Goal: Task Accomplishment & Management: Manage account settings

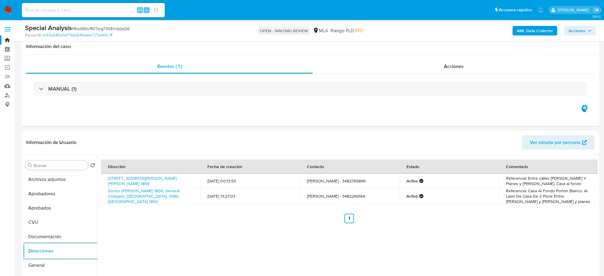
select select "10"
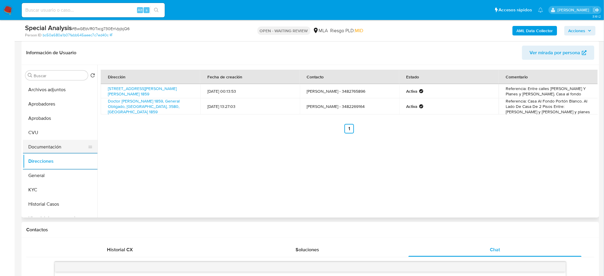
scroll to position [239, 0]
click at [50, 173] on button "General" at bounding box center [58, 175] width 70 height 14
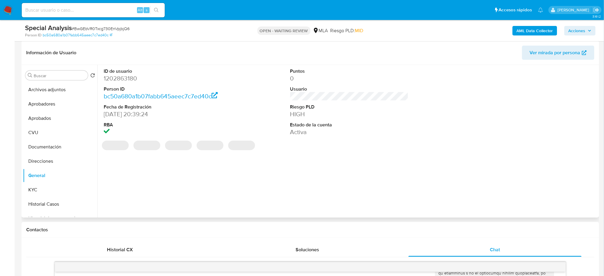
click at [117, 77] on dd "1202863180" at bounding box center [163, 78] width 118 height 8
copy dd "1202863180"
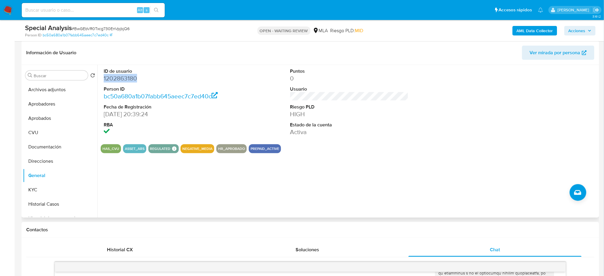
copy dd "1202863180"
click at [41, 192] on button "KYC" at bounding box center [58, 190] width 70 height 14
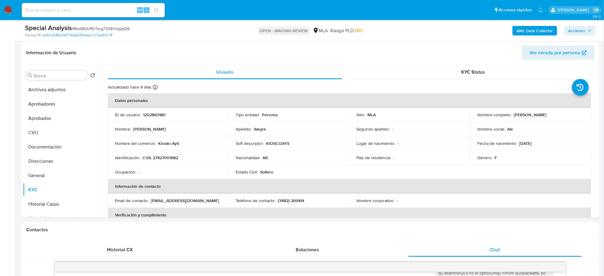
click at [117, 5] on div "Alt s" at bounding box center [93, 10] width 143 height 14
click at [113, 8] on input at bounding box center [93, 10] width 143 height 8
paste input "jf42qLqulrUhHJQAK9zMbTt9"
type input "jf42qLqulrUhHJQAK9zMbTt9}"
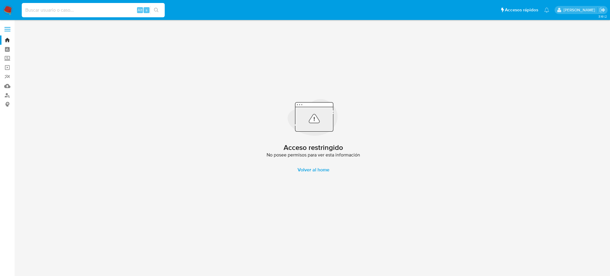
click at [113, 8] on input at bounding box center [93, 10] width 143 height 8
paste input "jf42qLqulrUhHJQAK9zMbTt9"
type input "jf42qLqulrUhHJQAK9zMbTt9"
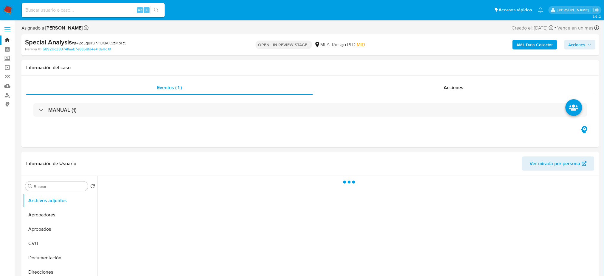
select select "10"
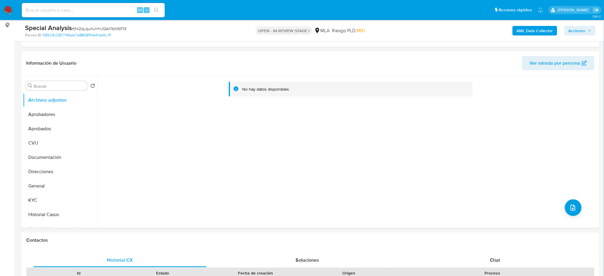
drag, startPoint x: 44, startPoint y: 190, endPoint x: 0, endPoint y: 194, distance: 44.2
click at [44, 190] on button "General" at bounding box center [60, 186] width 74 height 14
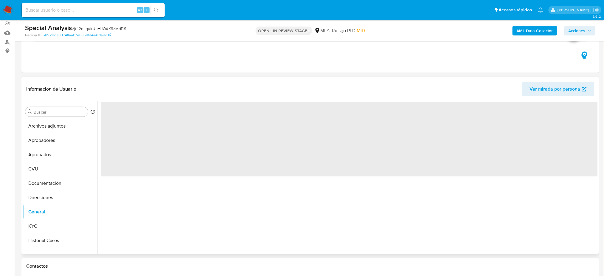
scroll to position [40, 0]
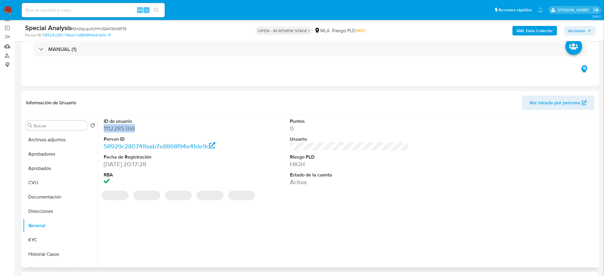
click at [113, 127] on dd "1112285368" at bounding box center [163, 128] width 118 height 8
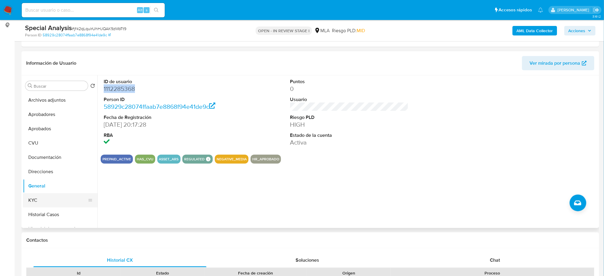
click at [46, 203] on button "KYC" at bounding box center [58, 200] width 70 height 14
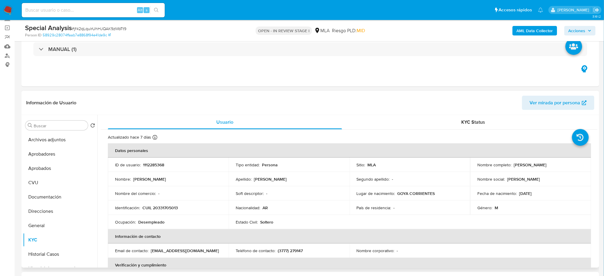
click at [167, 206] on p "CUIL 20331705013" at bounding box center [159, 207] width 35 height 5
copy p "20331705013"
click at [160, 188] on td "Nombre del comercio : -" at bounding box center [168, 193] width 121 height 14
drag, startPoint x: 158, startPoint y: 204, endPoint x: 172, endPoint y: 206, distance: 13.9
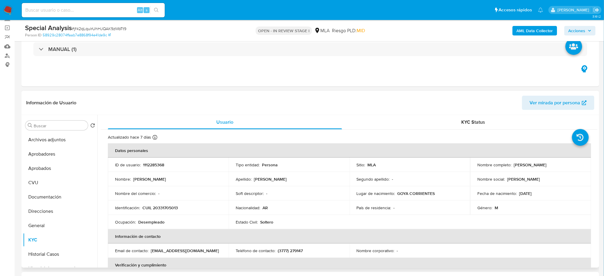
click at [172, 206] on p "CUIL 20331705013" at bounding box center [159, 207] width 35 height 5
drag, startPoint x: 158, startPoint y: 208, endPoint x: 175, endPoint y: 208, distance: 17.0
click at [175, 208] on p "CUIL 20331705013" at bounding box center [159, 207] width 35 height 5
copy p "33170501"
click at [83, 28] on span "# jf42qLqulrUhHJQAK9zMbTt9" at bounding box center [99, 29] width 55 height 6
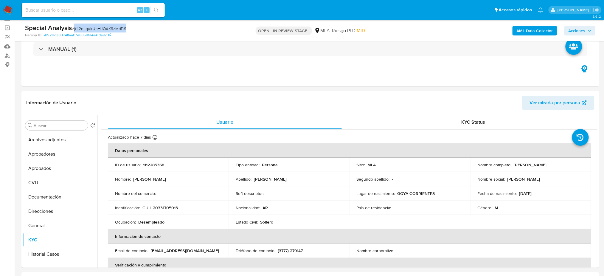
click at [83, 28] on span "# jf42qLqulrUhHJQAK9zMbTt9" at bounding box center [99, 29] width 55 height 6
copy span "jf42qLqulrUhHJQAK9zMbTt9"
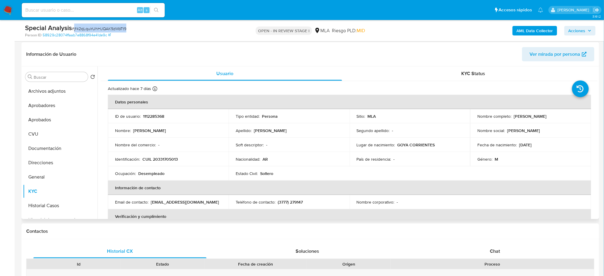
scroll to position [77, 0]
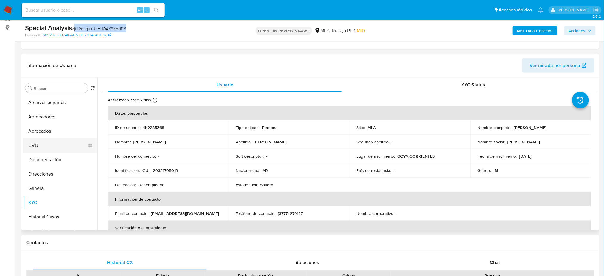
click at [44, 145] on button "CVU" at bounding box center [58, 145] width 70 height 14
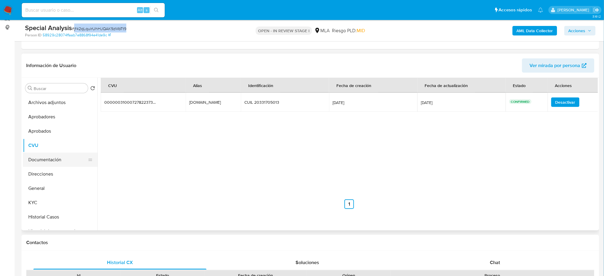
click at [53, 161] on button "Documentación" at bounding box center [58, 159] width 70 height 14
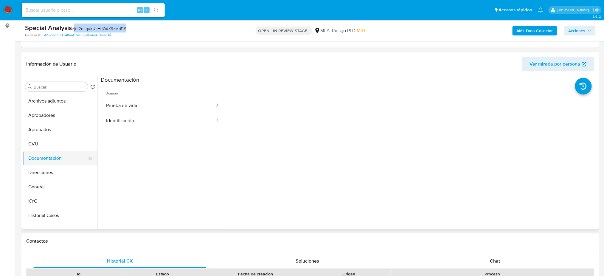
scroll to position [79, 0]
click at [58, 185] on button "General" at bounding box center [58, 186] width 70 height 14
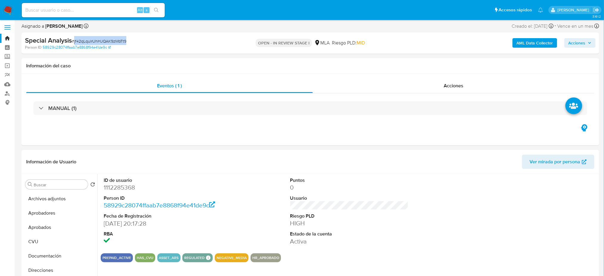
scroll to position [0, 0]
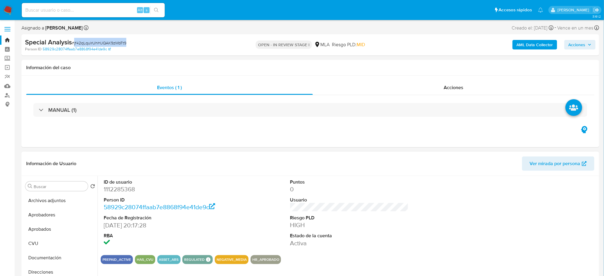
click at [563, 166] on span "Ver mirada por persona" at bounding box center [555, 163] width 51 height 14
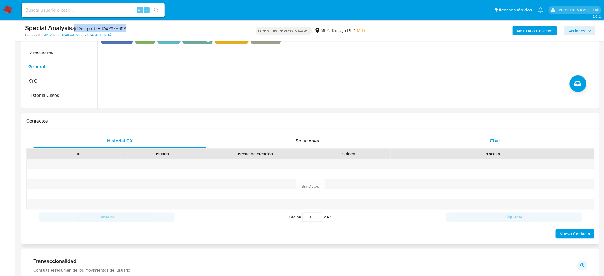
click at [526, 142] on div "Chat" at bounding box center [494, 141] width 173 height 14
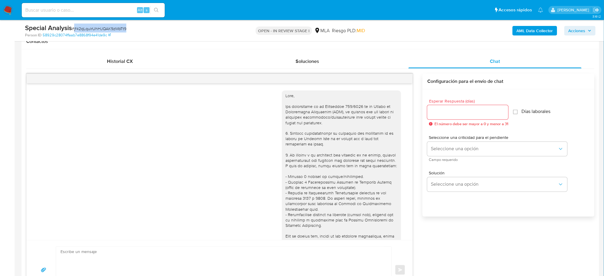
scroll to position [290, 0]
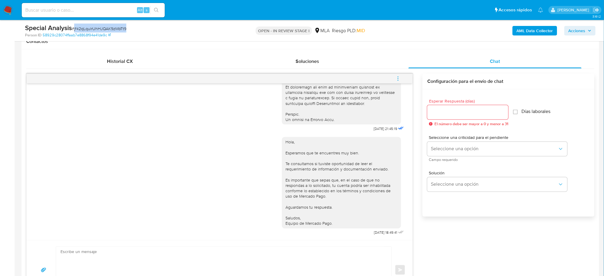
click at [399, 81] on span "menu-action" at bounding box center [397, 78] width 5 height 14
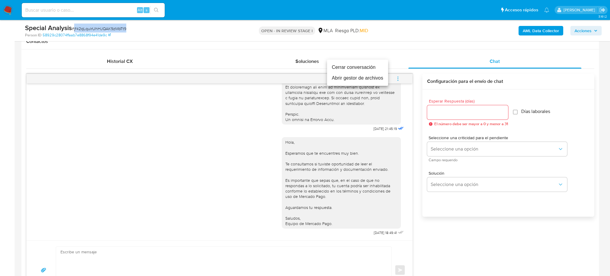
click at [368, 66] on li "Cerrar conversación" at bounding box center [357, 67] width 61 height 11
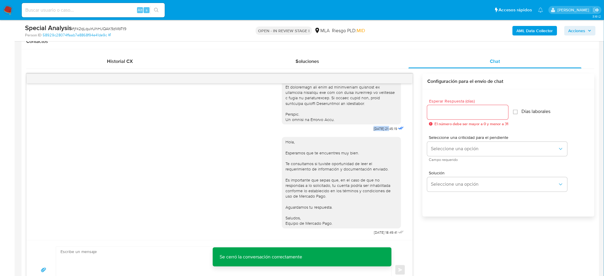
drag, startPoint x: 359, startPoint y: 129, endPoint x: 378, endPoint y: 129, distance: 19.4
copy span "06/08/2025"
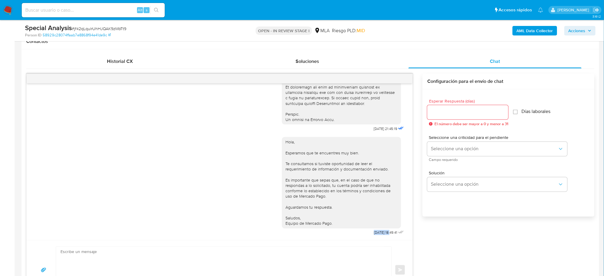
drag, startPoint x: 359, startPoint y: 232, endPoint x: 378, endPoint y: 233, distance: 19.7
click at [378, 233] on div "Hola, Esperamos que te encuentres muy bien. Te consultamos si tuviste oportunid…" at bounding box center [343, 185] width 123 height 104
copy span "03/10/2025"
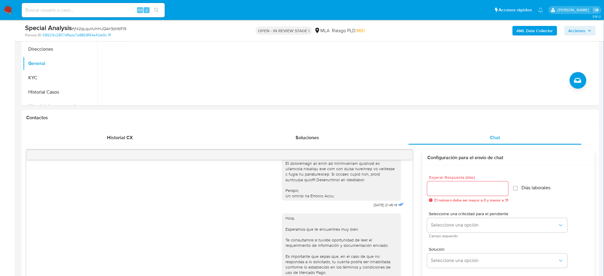
scroll to position [119, 0]
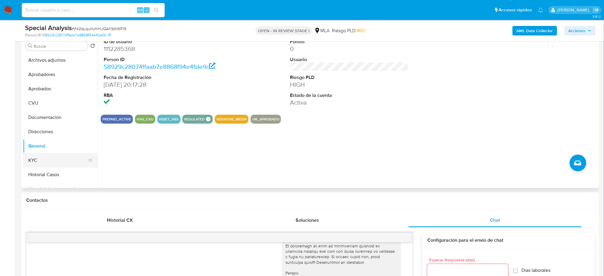
click at [38, 161] on button "KYC" at bounding box center [58, 160] width 70 height 14
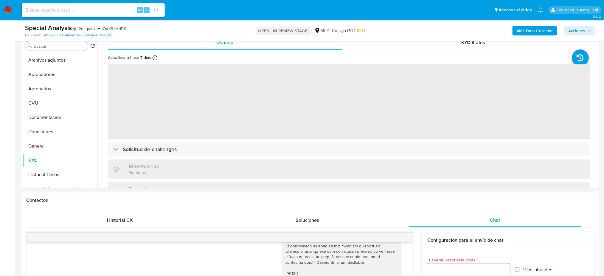
scroll to position [79, 0]
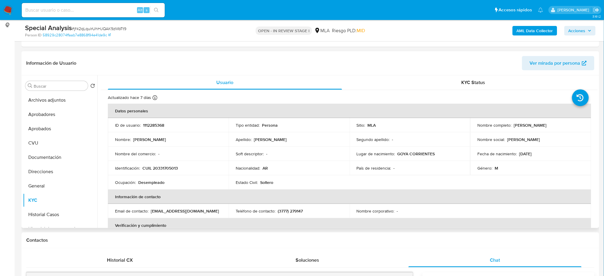
drag, startPoint x: 512, startPoint y: 126, endPoint x: 573, endPoint y: 124, distance: 61.1
click at [573, 124] on div "Nombre completo : Francisco Ignacio Scarano" at bounding box center [530, 124] width 106 height 5
copy p "Francisco Ignacio Scarano"
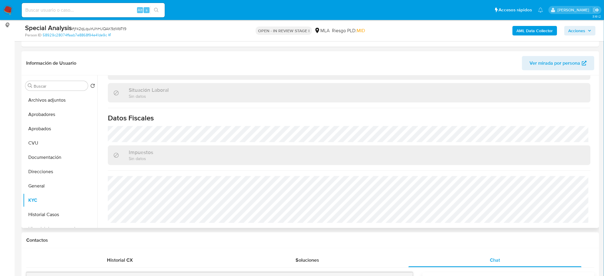
scroll to position [64, 0]
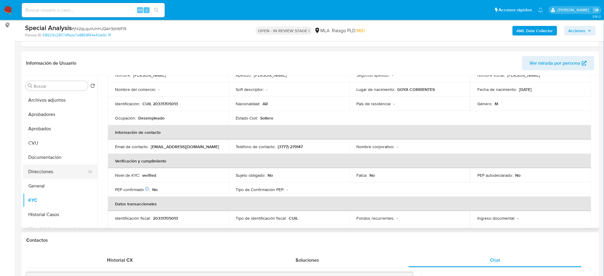
click at [54, 171] on button "Direcciones" at bounding box center [58, 171] width 70 height 14
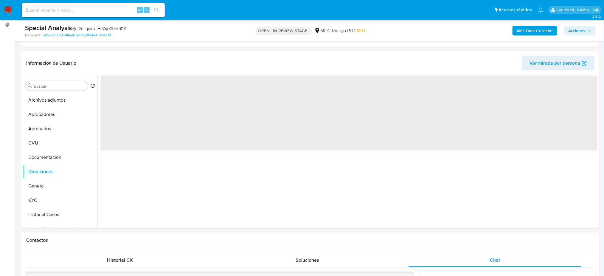
scroll to position [0, 0]
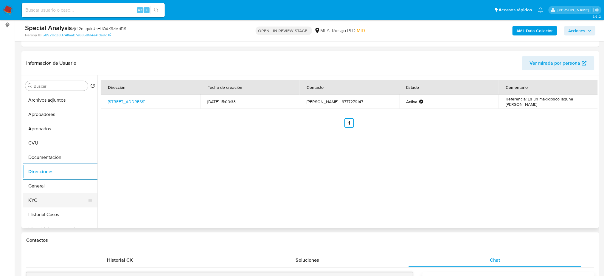
click at [40, 197] on button "KYC" at bounding box center [58, 200] width 70 height 14
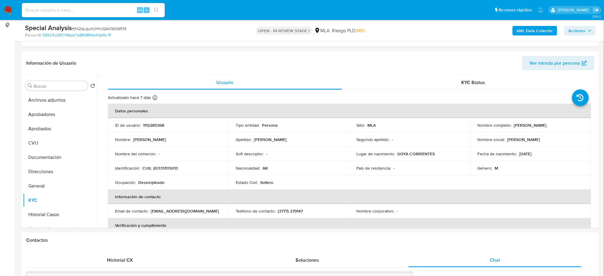
click at [3, 12] on img at bounding box center [8, 10] width 10 height 10
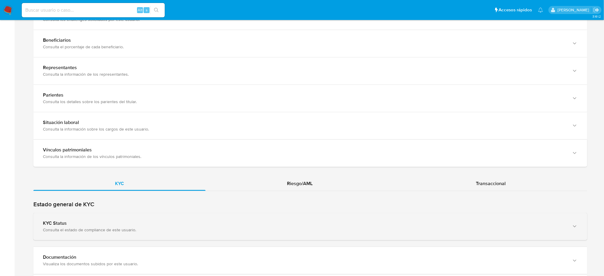
click at [54, 230] on div "Consulta el estado de compliance de este usuario." at bounding box center [304, 229] width 523 height 5
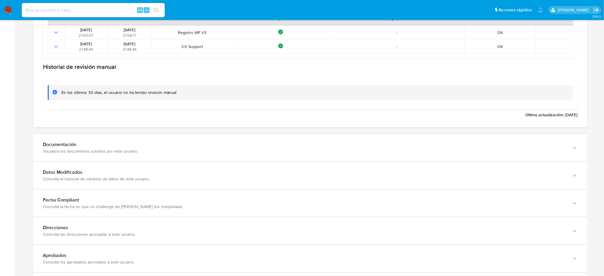
scroll to position [675, 0]
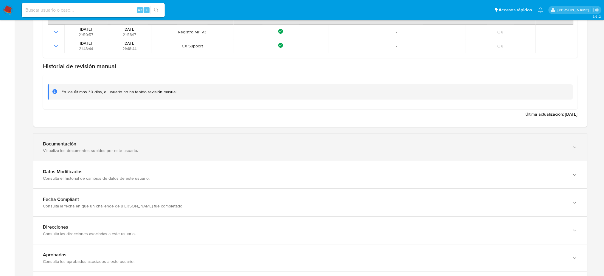
click at [59, 158] on div "Documentación Visualiza los documentos subidos por este usuario." at bounding box center [310, 146] width 554 height 27
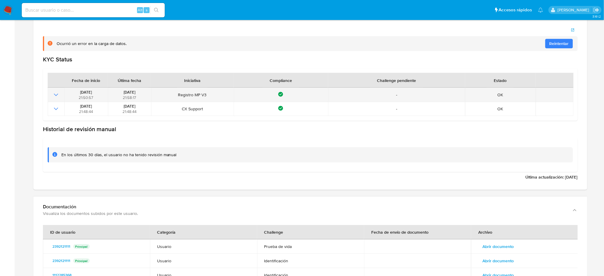
scroll to position [556, 0]
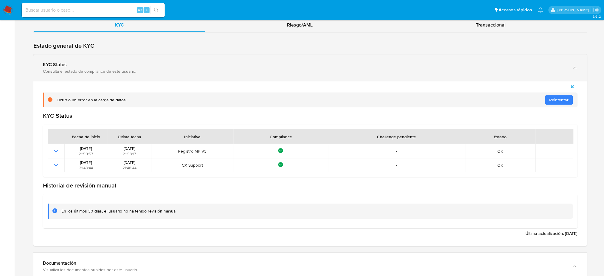
click at [378, 69] on div "Consulta el estado de compliance de este usuario." at bounding box center [304, 71] width 523 height 5
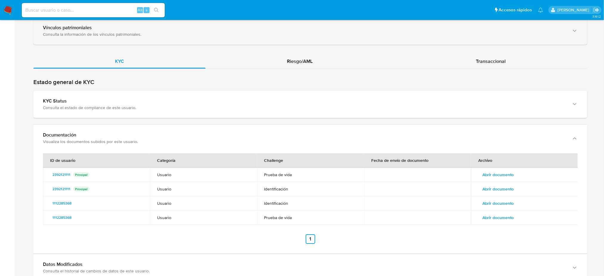
scroll to position [477, 0]
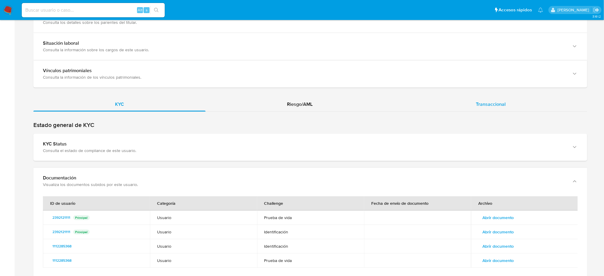
click at [509, 108] on div "Transaccional" at bounding box center [490, 104] width 193 height 14
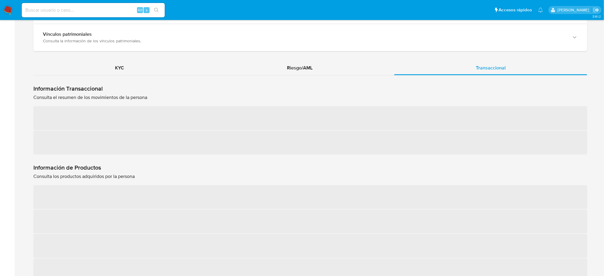
scroll to position [556, 0]
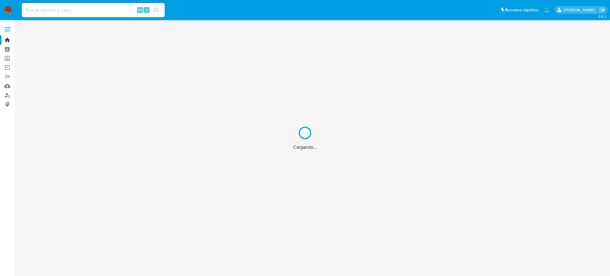
click at [6, 94] on div "Cargando..." at bounding box center [305, 138] width 610 height 276
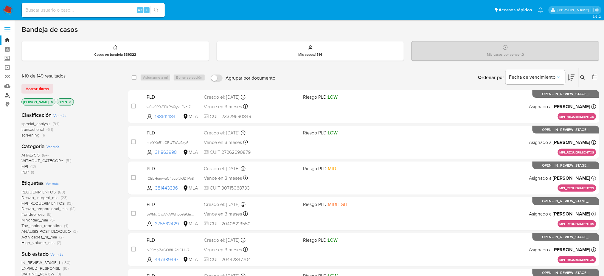
click at [6, 93] on link "Buscador de personas" at bounding box center [35, 95] width 71 height 9
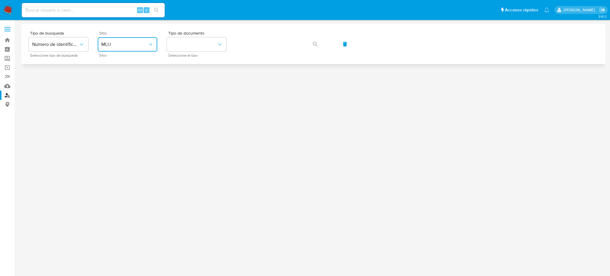
click at [138, 41] on button "MLU" at bounding box center [128, 44] width 60 height 14
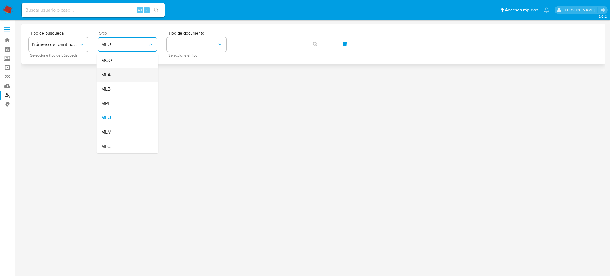
click at [133, 73] on div "MLA" at bounding box center [125, 75] width 49 height 14
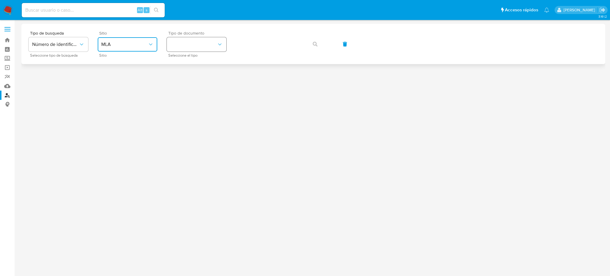
click at [184, 46] on button "identificationType" at bounding box center [197, 44] width 60 height 14
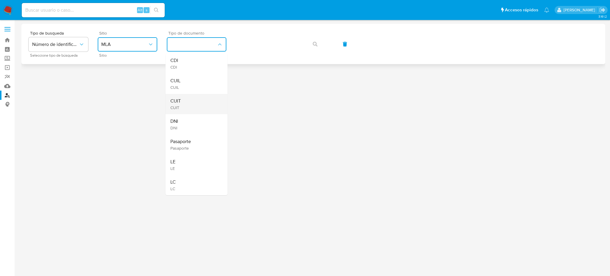
click at [204, 103] on div "CUIT CUIT" at bounding box center [194, 104] width 49 height 20
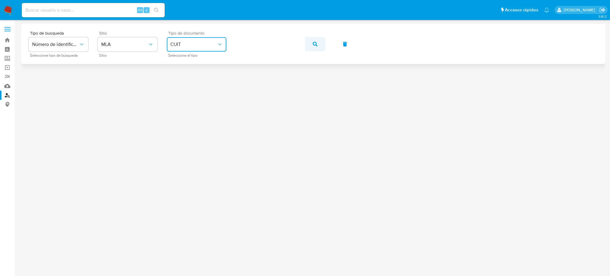
click at [313, 46] on span "button" at bounding box center [315, 44] width 5 height 13
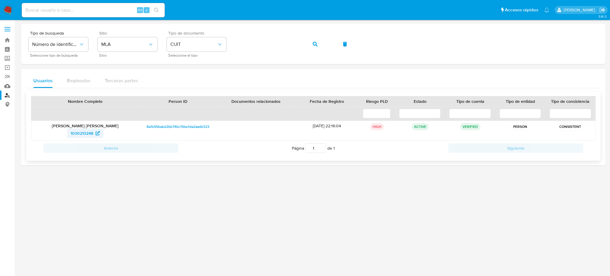
click at [88, 129] on span "1030213248" at bounding box center [82, 133] width 23 height 10
click at [207, 37] on div "Tipo de busqueda Número de identificación Seleccione tipo de búsqueda Sitio MLA…" at bounding box center [313, 44] width 569 height 26
click at [304, 41] on div "Tipo de busqueda Número de identificación Seleccione tipo de búsqueda Sitio MLA…" at bounding box center [313, 44] width 569 height 26
click at [320, 43] on button "button" at bounding box center [315, 44] width 20 height 14
click at [85, 133] on span "1737512501" at bounding box center [81, 133] width 21 height 10
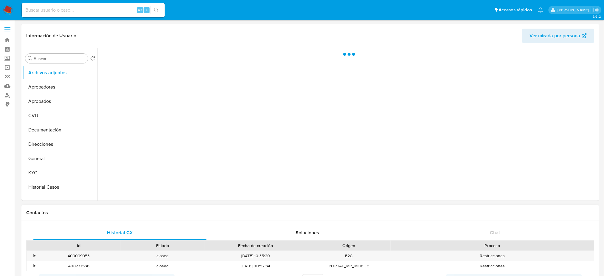
select select "10"
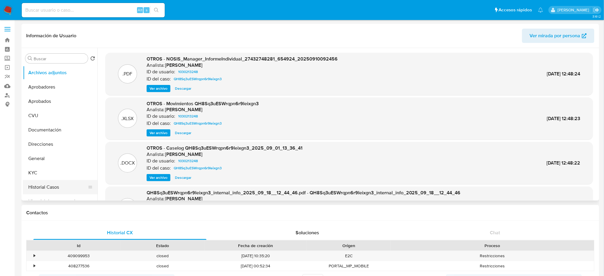
click at [60, 183] on button "Historial Casos" at bounding box center [58, 187] width 70 height 14
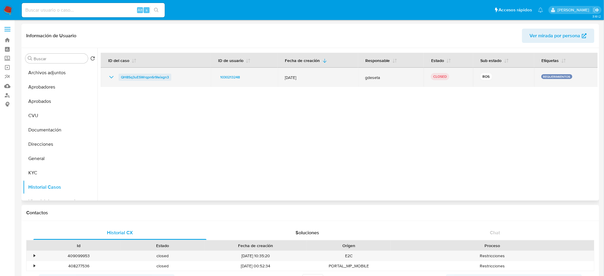
click at [150, 76] on span "QH8Sq3uESWrqpn6r9Ieixgn3" at bounding box center [145, 77] width 48 height 7
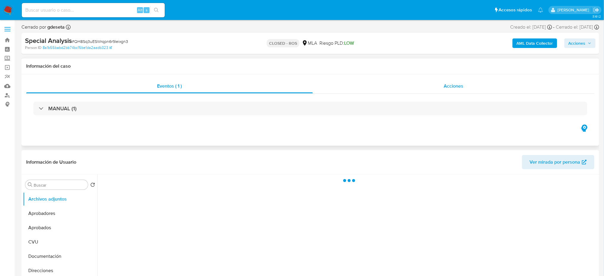
click at [445, 79] on div "Acciones" at bounding box center [453, 86] width 281 height 14
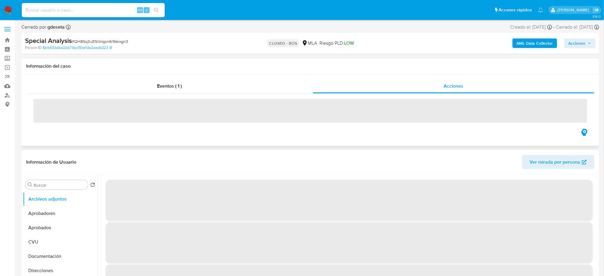
select select "10"
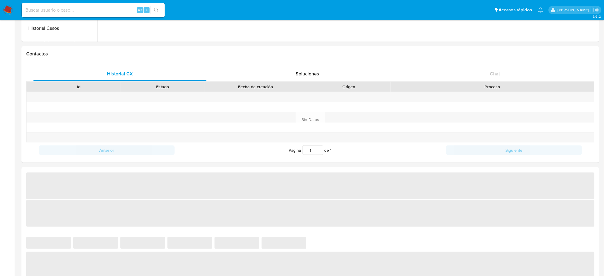
select select "10"
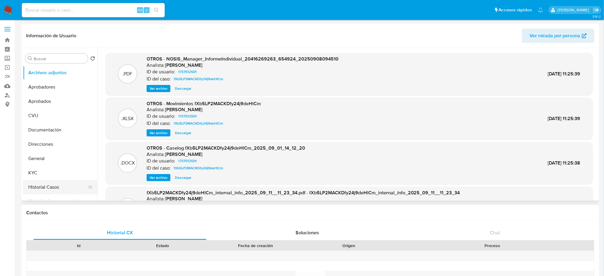
click at [57, 187] on button "Historial Casos" at bounding box center [58, 187] width 70 height 14
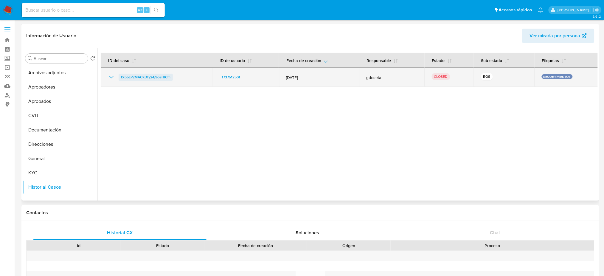
click at [155, 78] on span "fXb5LP2MACKDfy24j9deHlCm" at bounding box center [145, 77] width 49 height 7
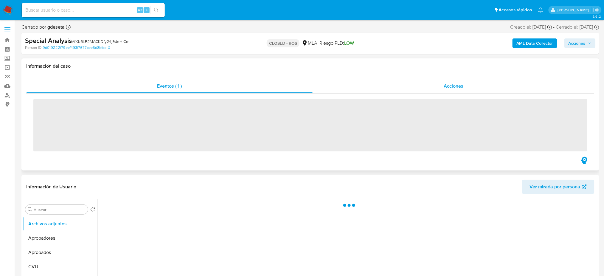
drag, startPoint x: 466, startPoint y: 86, endPoint x: 462, endPoint y: 88, distance: 4.3
click at [466, 86] on div "Acciones" at bounding box center [453, 86] width 281 height 14
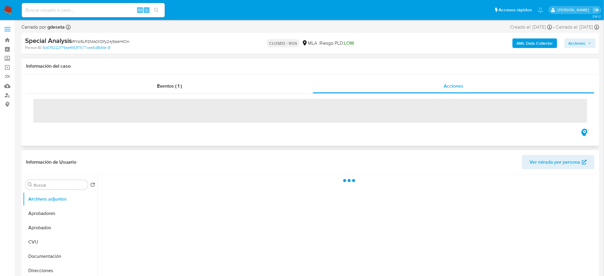
select select "10"
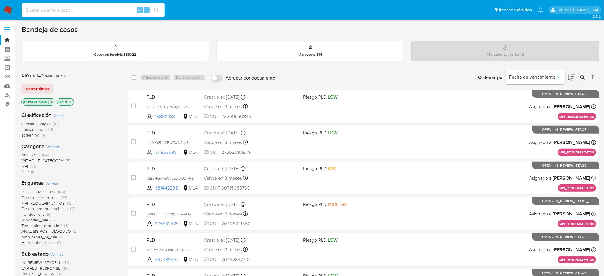
click at [106, 7] on input at bounding box center [93, 10] width 143 height 8
paste input "3oQPnUAEwzcJL4bU06XzUon6"
type input "3oQPnUAEwzcJL4bU06XzUon6"
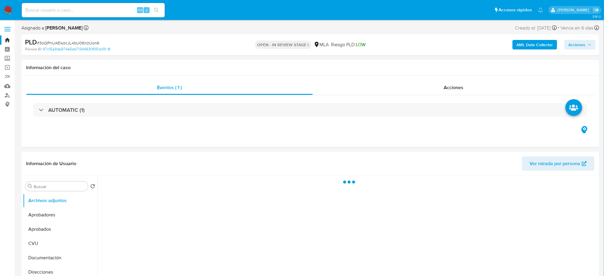
select select "10"
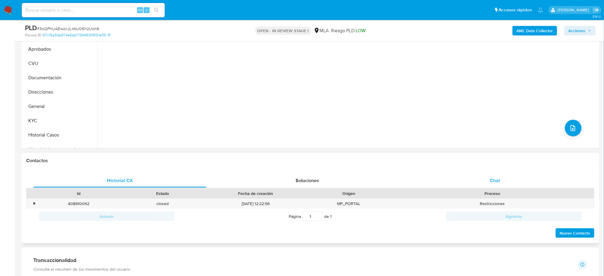
click at [506, 183] on div "Chat" at bounding box center [494, 180] width 173 height 14
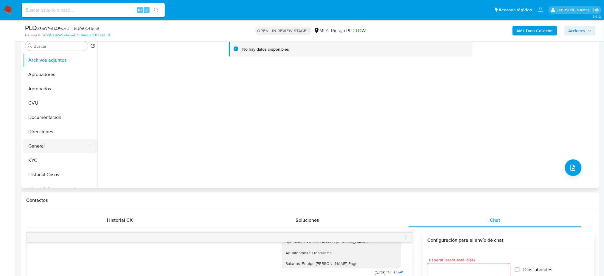
scroll to position [79, 0]
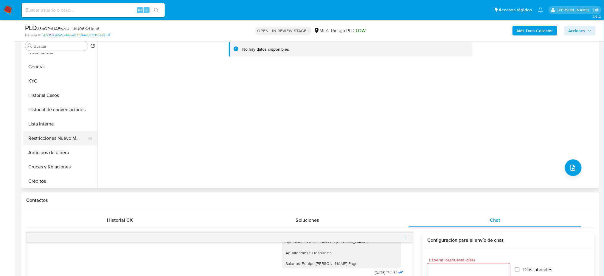
click at [51, 140] on button "Restricciones Nuevo Mundo" at bounding box center [58, 138] width 70 height 14
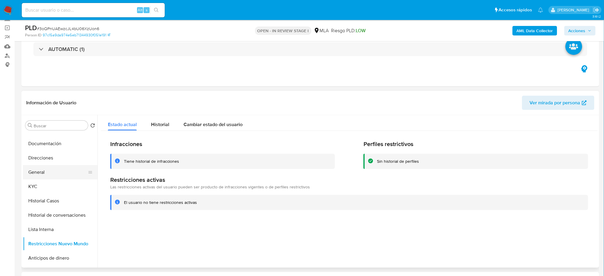
scroll to position [40, 0]
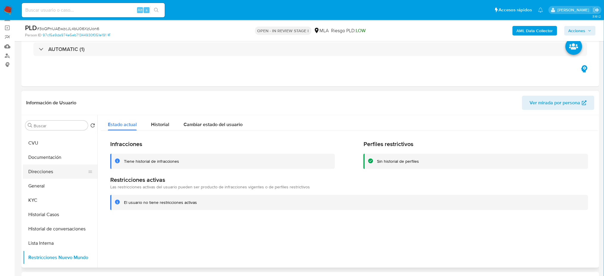
click at [49, 177] on button "Direcciones" at bounding box center [58, 171] width 70 height 14
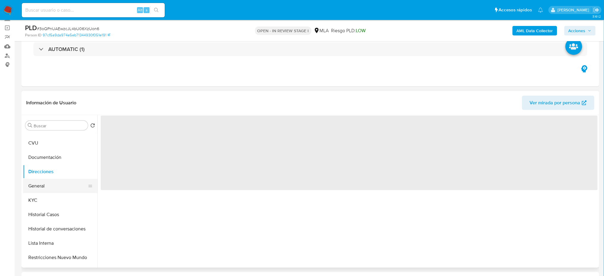
click at [50, 181] on button "General" at bounding box center [58, 186] width 70 height 14
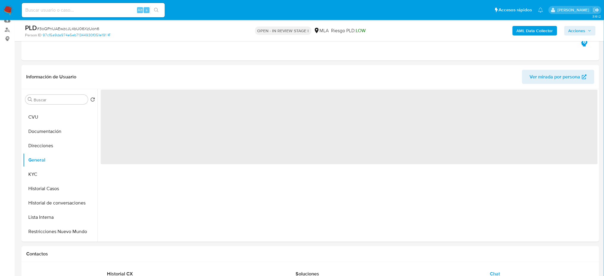
scroll to position [79, 0]
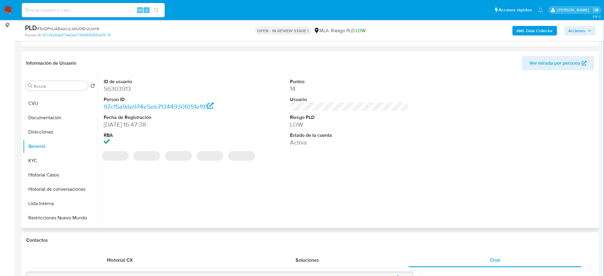
click at [126, 87] on dd "56303913" at bounding box center [163, 89] width 118 height 8
copy dd "56303913"
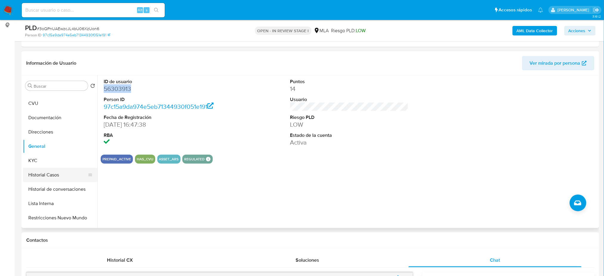
click at [48, 175] on button "Historial Casos" at bounding box center [58, 175] width 70 height 14
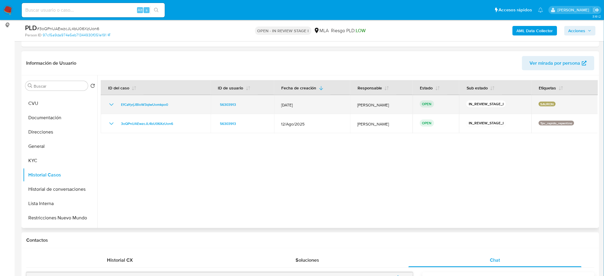
drag, startPoint x: 175, startPoint y: 105, endPoint x: 116, endPoint y: 108, distance: 58.7
click at [116, 108] on div "EfCaYyrjJBloW3qIwUomkpo0" at bounding box center [156, 104] width 96 height 7
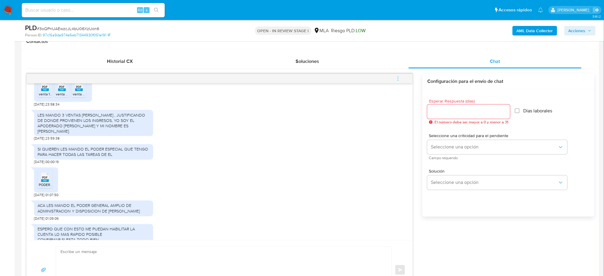
scroll to position [715, 0]
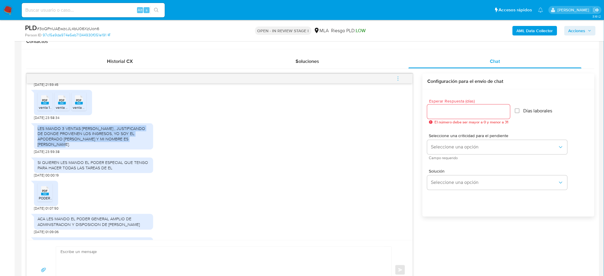
drag, startPoint x: 48, startPoint y: 178, endPoint x: 32, endPoint y: 164, distance: 20.9
click at [32, 164] on div "18/08/2025 17:35:20 Hola, Esperamos que te encuentres muy bien. Te consultamos …" at bounding box center [220, 161] width 386 height 157
copy div "LES MANDO 3 VENTAS DE PUGA RAMON , JUSTIFICANDO DE DONDE PROVIENEN LOS INGRESOS…"
click at [73, 171] on div "SI QUIEREN LES MANDO EL PODER ESPECIAL QUE TENGO PARA HACER TODAS LAS TAREAS DE…" at bounding box center [94, 165] width 112 height 11
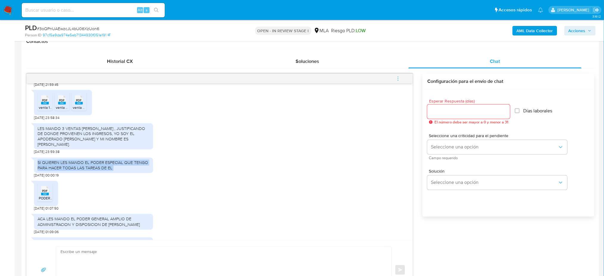
click at [73, 171] on div "SI QUIEREN LES MANDO EL PODER ESPECIAL QUE TENGO PARA HACER TODAS LAS TAREAS DE…" at bounding box center [94, 165] width 112 height 11
copy div "SI QUIEREN LES MANDO EL PODER ESPECIAL QUE TENGO PARA HACER TODAS LAS TAREAS DE…"
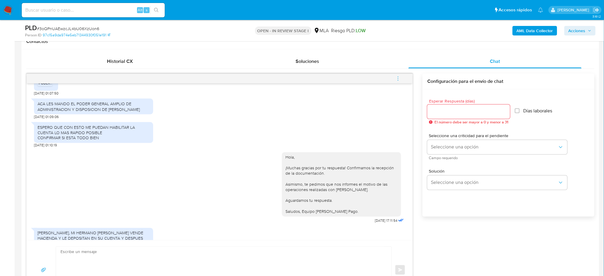
scroll to position [834, 0]
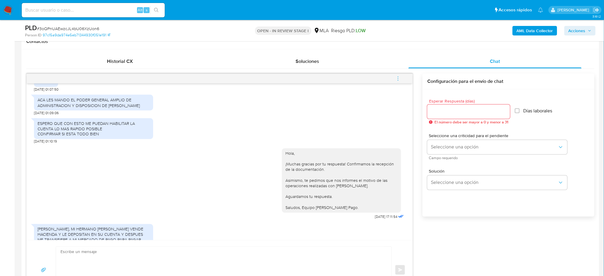
click at [82, 108] on div "ACA LES MANDO EL PODER GENERAL AMPLIO DE ADMINISTRACION Y DISPOSICION DE RAMON …" at bounding box center [94, 102] width 112 height 11
copy div "ACA LES MANDO EL PODER GENERAL AMPLIO DE ADMINISTRACION Y DISPOSICION DE RAMON …"
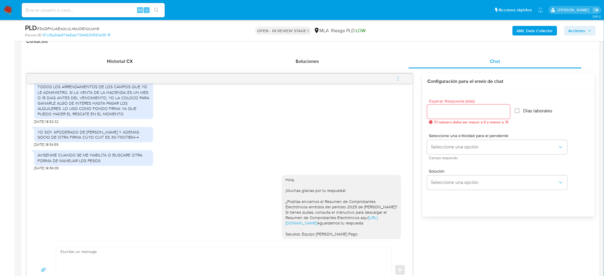
scroll to position [993, 0]
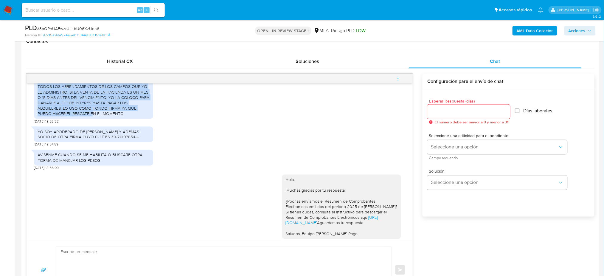
drag, startPoint x: 53, startPoint y: 109, endPoint x: 130, endPoint y: 155, distance: 89.3
click at [130, 116] on div "HOLA, MI HERMANO RAMON PUGA VENDE HACIENDA Y LE DEPOSITAN EN SU CUENTA Y DESPUE…" at bounding box center [94, 92] width 112 height 49
drag, startPoint x: 50, startPoint y: 108, endPoint x: 139, endPoint y: 154, distance: 99.9
click at [139, 116] on div "HOLA, MI HERMANO RAMON PUGA VENDE HACIENDA Y LE DEPOSITAN EN SU CUENTA Y DESPUE…" at bounding box center [94, 92] width 112 height 49
copy div "MI HERMANO RAMON PUGA VENDE HACIENDA Y LE DEPOSITAN EN SU CUENTA Y DESPUES ME T…"
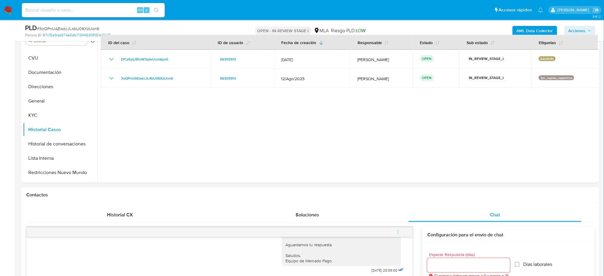
scroll to position [159, 0]
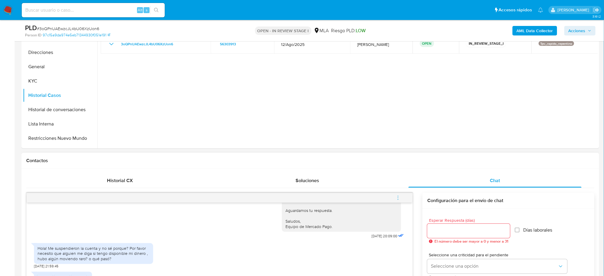
click at [401, 197] on button "menu-action" at bounding box center [398, 198] width 20 height 14
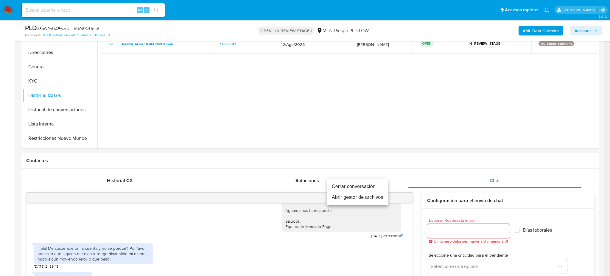
click at [353, 187] on li "Cerrar conversación" at bounding box center [357, 186] width 61 height 11
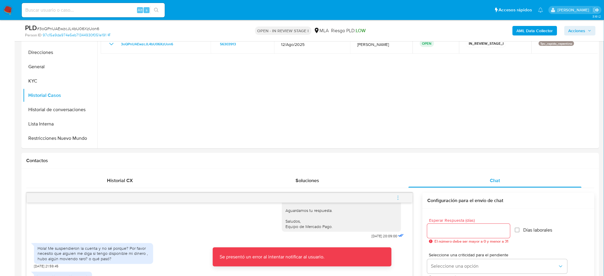
scroll to position [79, 0]
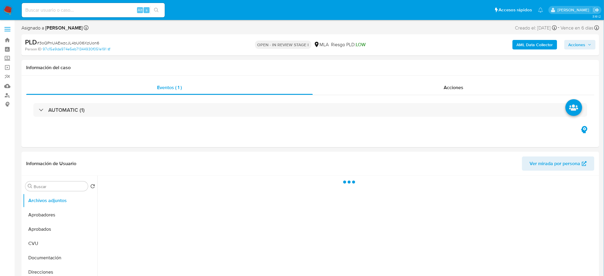
select select "10"
click at [529, 41] on b "AML Data Collector" at bounding box center [534, 45] width 36 height 10
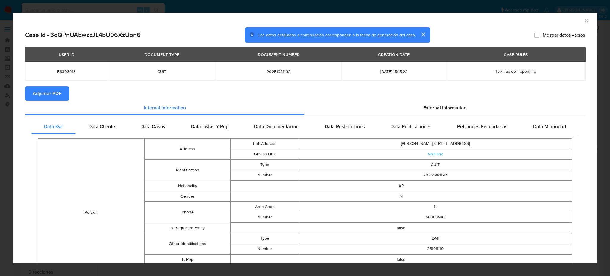
drag, startPoint x: 51, startPoint y: 92, endPoint x: 54, endPoint y: 91, distance: 3.2
click at [52, 92] on span "Adjuntar PDF" at bounding box center [47, 93] width 29 height 13
click at [585, 20] on icon "Cerrar ventana" at bounding box center [586, 20] width 3 height 3
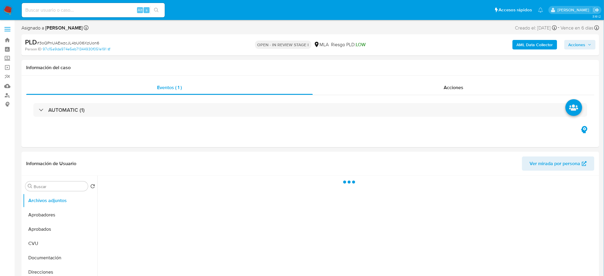
select select "10"
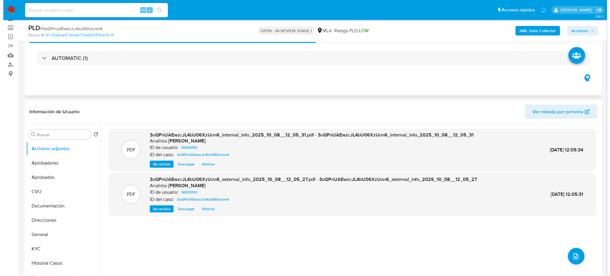
scroll to position [79, 0]
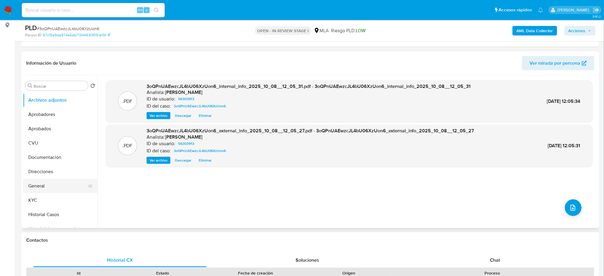
click at [47, 180] on button "General" at bounding box center [58, 186] width 70 height 14
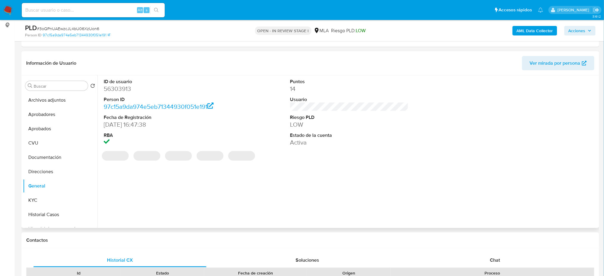
click at [111, 88] on dd "56303913" at bounding box center [163, 89] width 118 height 8
copy dd "56303913"
click at [48, 92] on div "Buscar Volver al orden por defecto Archivos adjuntos Aprobadores Aprobados CVU …" at bounding box center [60, 152] width 74 height 152
click at [41, 104] on button "Archivos adjuntos" at bounding box center [58, 100] width 70 height 14
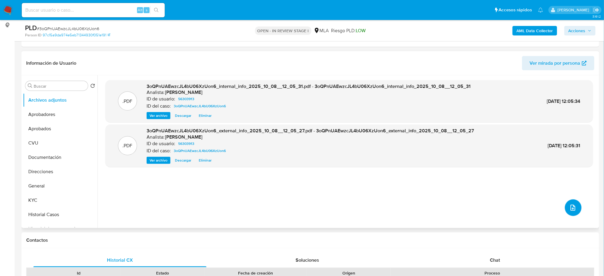
click at [566, 208] on button "upload-file" at bounding box center [573, 207] width 17 height 17
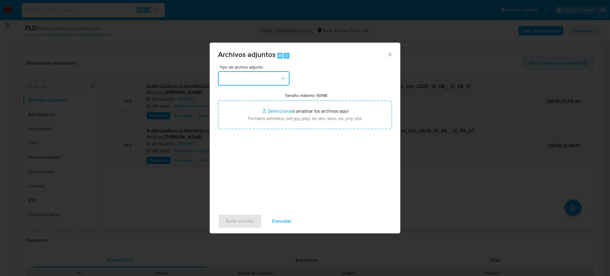
click at [254, 80] on button "button" at bounding box center [253, 78] width 71 height 14
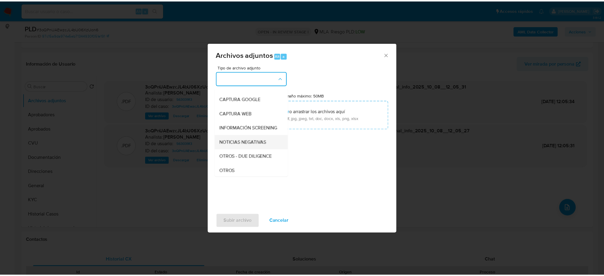
scroll to position [119, 0]
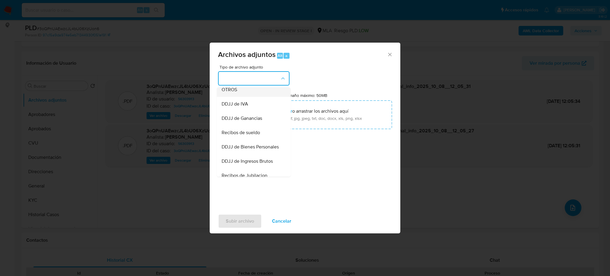
click at [228, 93] on span "OTROS" at bounding box center [229, 90] width 15 height 6
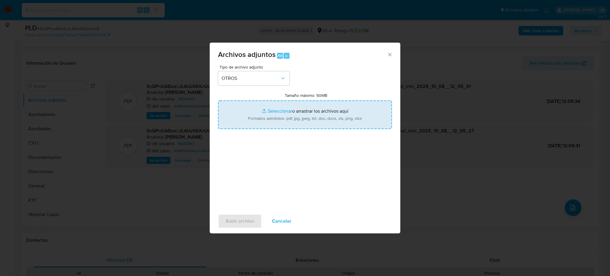
click at [268, 123] on input "Tamaño máximo: 50MB Seleccionar archivos" at bounding box center [305, 114] width 174 height 29
type input "C:\fakepath\Caselog 3oQPnUAEwzcJL4bU06XzUon6_2025_09_30_14_28_09.docx"
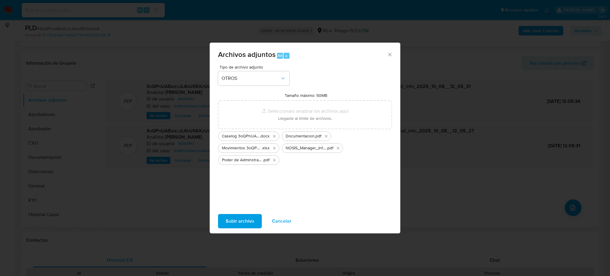
click at [237, 218] on span "Subir archivo" at bounding box center [240, 220] width 28 height 13
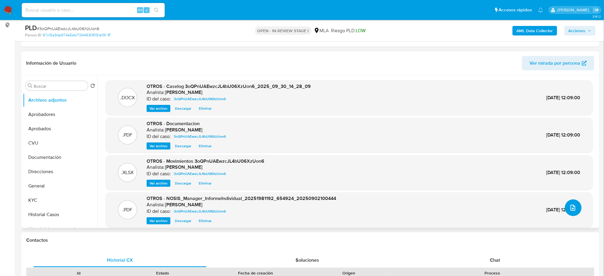
scroll to position [5, 0]
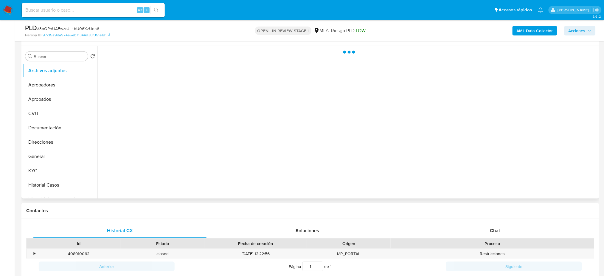
scroll to position [119, 0]
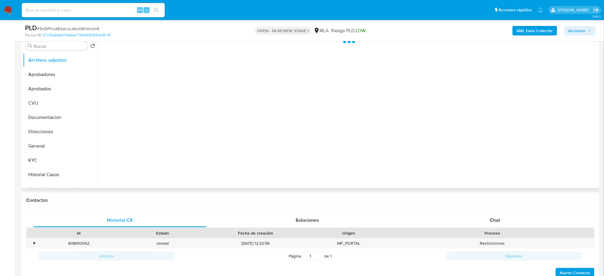
select select "10"
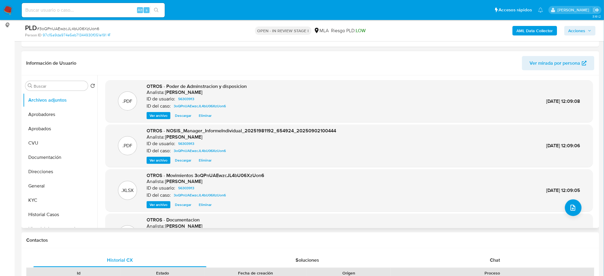
scroll to position [50, 0]
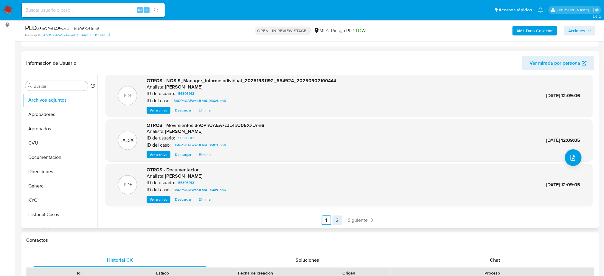
click at [336, 223] on link "2" at bounding box center [337, 220] width 10 height 10
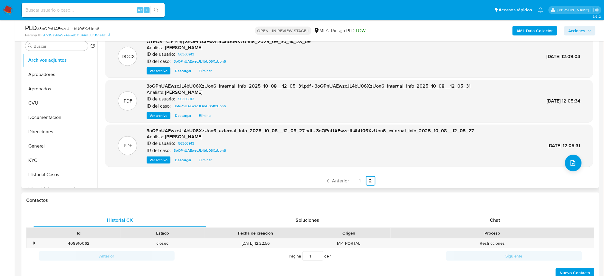
scroll to position [6, 0]
click at [359, 181] on link "1" at bounding box center [360, 180] width 10 height 10
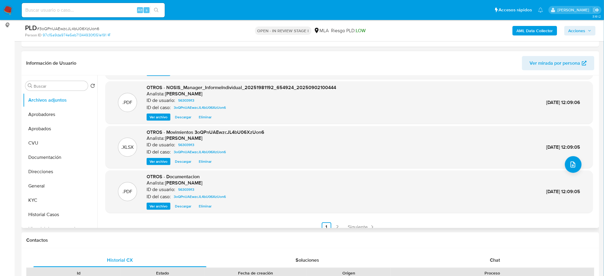
scroll to position [50, 0]
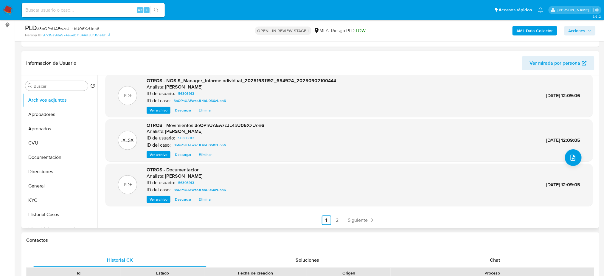
click at [342, 223] on ul "Anterior 1 2 Siguiente" at bounding box center [348, 220] width 487 height 10
click at [334, 219] on link "2" at bounding box center [337, 220] width 10 height 10
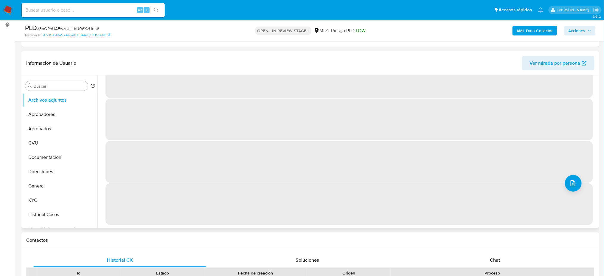
scroll to position [0, 0]
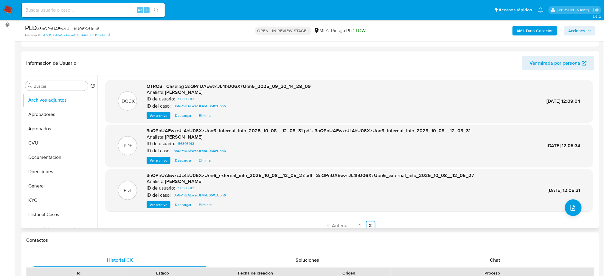
click at [158, 119] on div ".DOCX OTROS - Caselog 3oQPnUAEwzcJL4bU06XzUon6_2025_09_30_14_28_09 Analista: am…" at bounding box center [348, 101] width 487 height 42
click at [158, 116] on span "Ver archivo" at bounding box center [159, 116] width 18 height 6
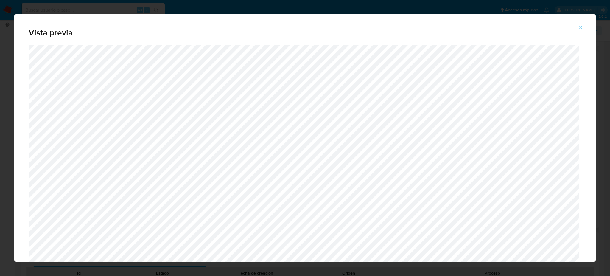
click at [582, 27] on icon "Attachment preview" at bounding box center [580, 27] width 5 height 5
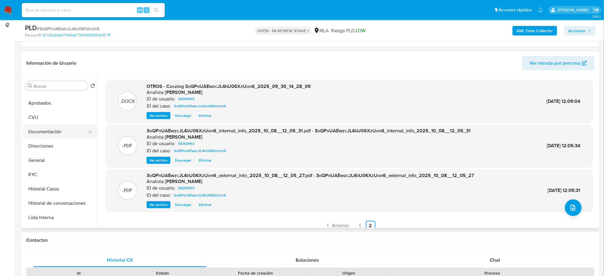
scroll to position [40, 0]
click at [55, 216] on button "Restricciones Nuevo Mundo" at bounding box center [58, 218] width 70 height 14
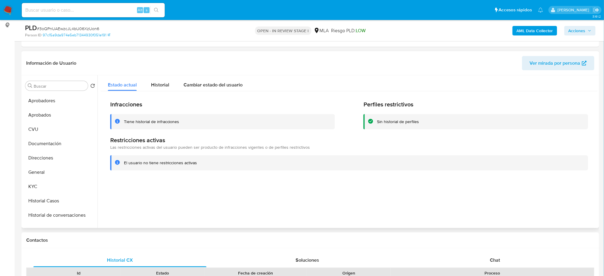
scroll to position [0, 0]
click at [44, 180] on button "General" at bounding box center [58, 186] width 70 height 14
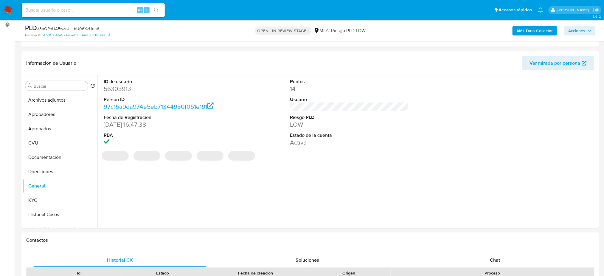
click at [114, 90] on dd "56303913" at bounding box center [163, 89] width 118 height 8
copy dd "56303913"
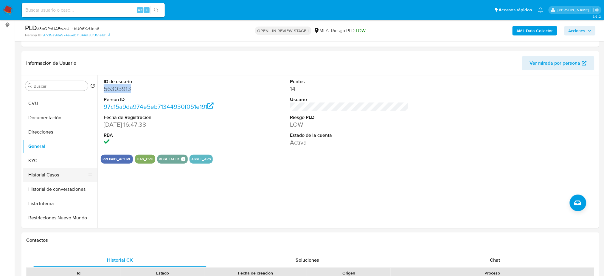
click at [50, 178] on button "Historial Casos" at bounding box center [58, 175] width 70 height 14
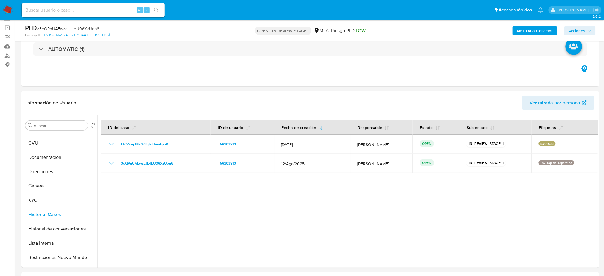
click at [585, 35] on div "AML Data Collector Acciones" at bounding box center [501, 31] width 189 height 14
click at [580, 32] on span "Acciones" at bounding box center [576, 31] width 17 height 10
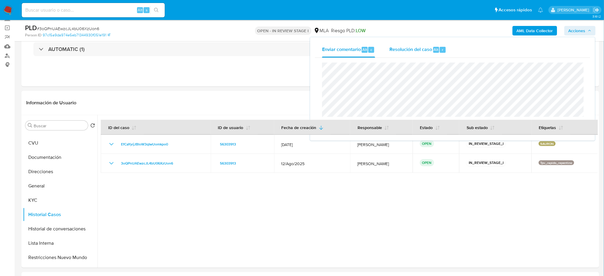
click at [404, 53] on div "Resolución del caso Alt r" at bounding box center [417, 49] width 57 height 15
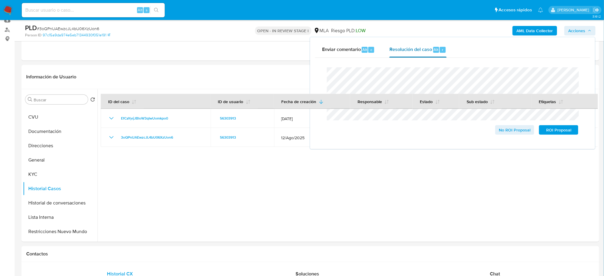
scroll to position [79, 0]
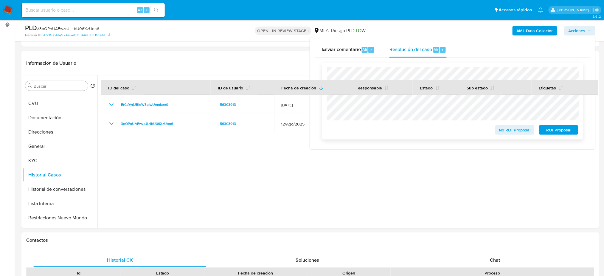
click at [508, 133] on span "No ROI Proposal" at bounding box center [514, 130] width 31 height 8
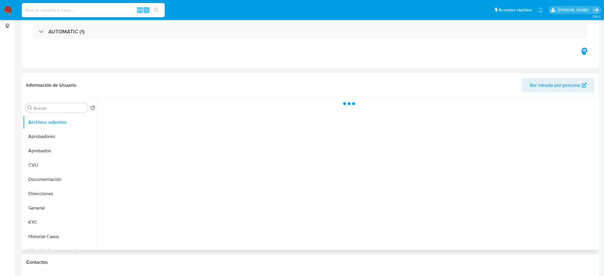
select select "10"
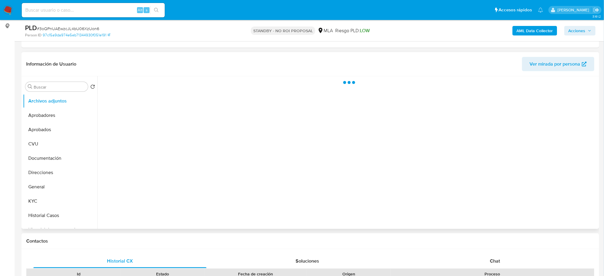
scroll to position [79, 0]
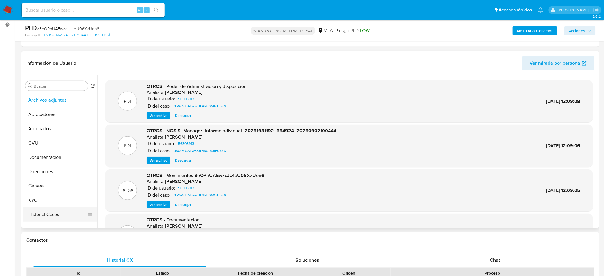
click at [48, 212] on button "Historial Casos" at bounding box center [58, 214] width 70 height 14
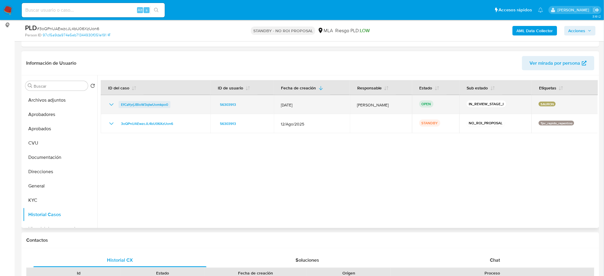
click at [153, 104] on span "EfCaYyrjJBloW3qIwUomkpo0" at bounding box center [144, 104] width 47 height 7
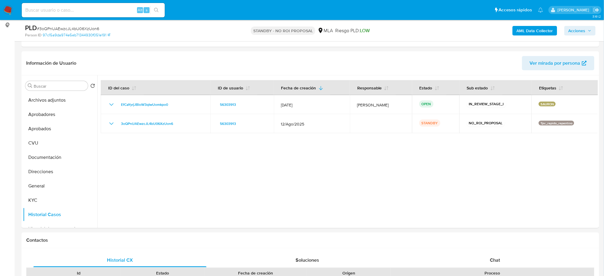
click at [7, 9] on img at bounding box center [8, 10] width 10 height 10
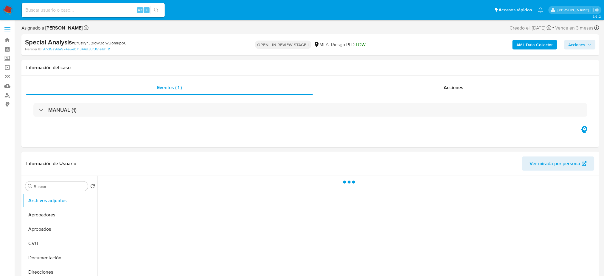
select select "10"
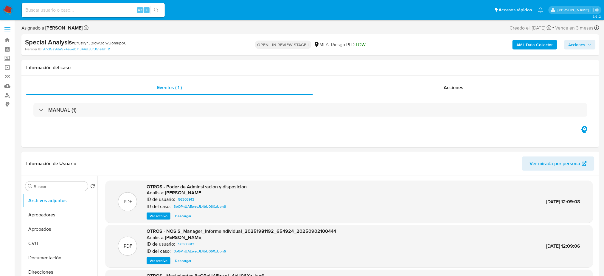
click at [575, 45] on span "Acciones" at bounding box center [576, 45] width 17 height 10
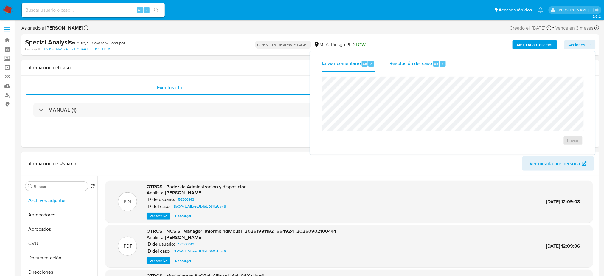
click at [426, 58] on div "Resolución del caso Alt r" at bounding box center [417, 63] width 57 height 15
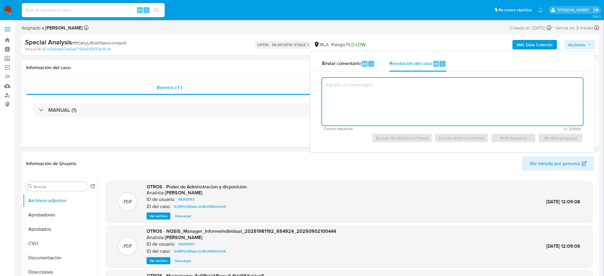
click at [411, 90] on textarea at bounding box center [452, 102] width 261 height 48
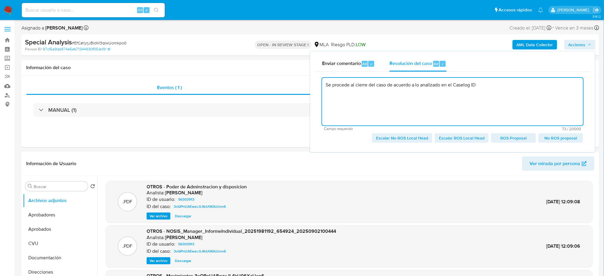
paste textarea "56303913"
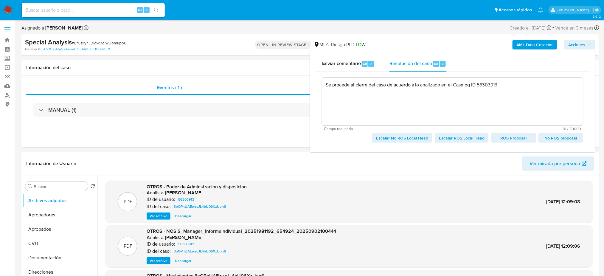
click at [385, 141] on span "Escalar No ROS Local Head" at bounding box center [402, 138] width 52 height 8
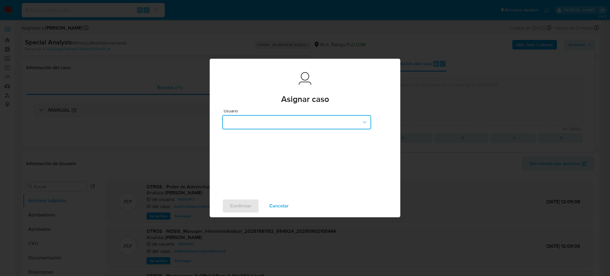
click at [307, 119] on button "button" at bounding box center [296, 122] width 149 height 14
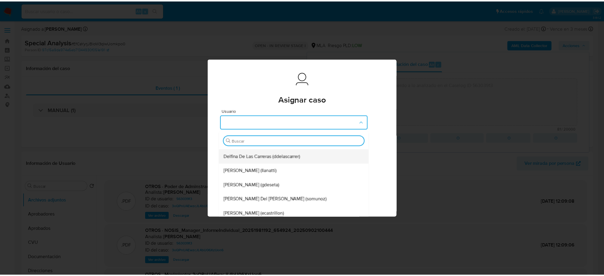
scroll to position [40, 0]
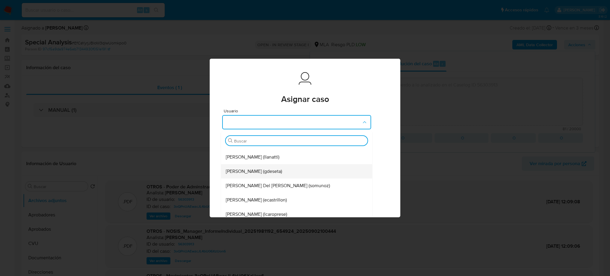
click at [255, 171] on span "[PERSON_NAME] (gdeseta)" at bounding box center [254, 171] width 56 height 6
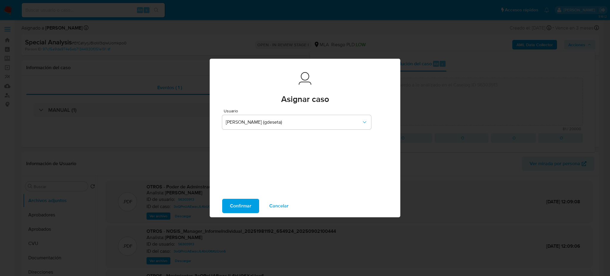
click at [240, 210] on span "Confirmar" at bounding box center [240, 205] width 21 height 13
type textarea "Se procede al cierre del caso de acuerdo a lo analizado en el Caselog ID 563039…"
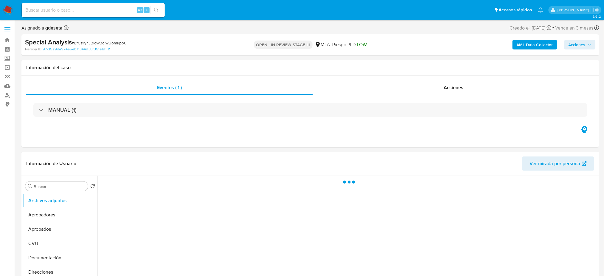
select select "10"
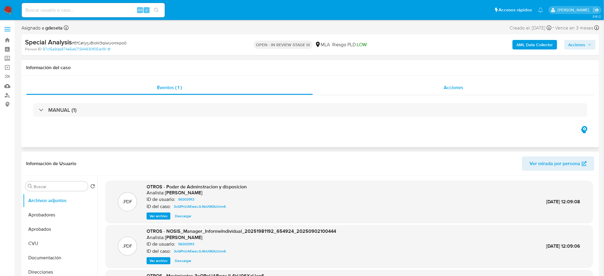
drag, startPoint x: 442, startPoint y: 92, endPoint x: 434, endPoint y: 92, distance: 8.0
click at [442, 92] on div "Acciones" at bounding box center [453, 87] width 281 height 14
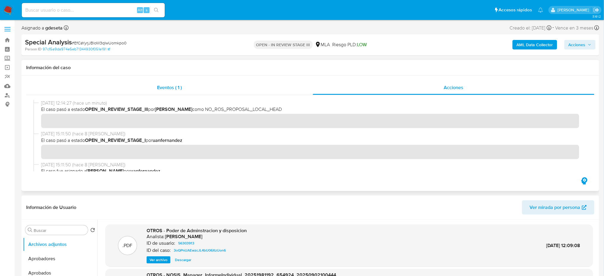
click at [192, 90] on div "Eventos ( 1 )" at bounding box center [169, 87] width 287 height 14
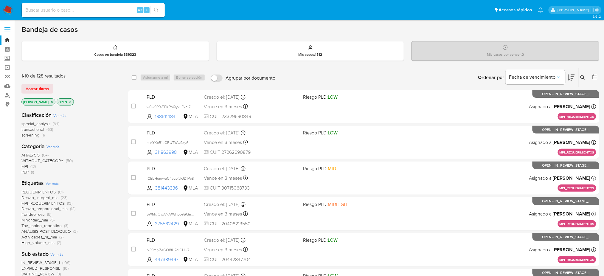
click at [107, 14] on div "Alt s" at bounding box center [93, 10] width 143 height 14
click at [97, 5] on div "Alt s" at bounding box center [93, 10] width 143 height 14
click at [103, 12] on input at bounding box center [93, 10] width 143 height 8
paste input "bNlmiNabG2Fknc0dNqetCDAC"
type input "bNlmiNabG2Fknc0dNqetCDAC"
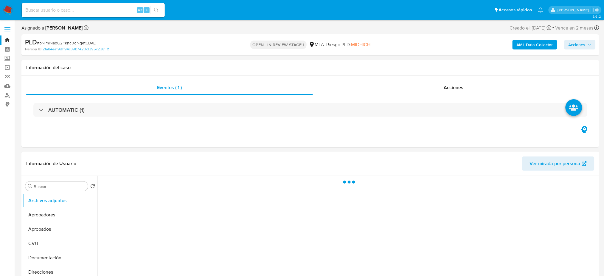
select select "10"
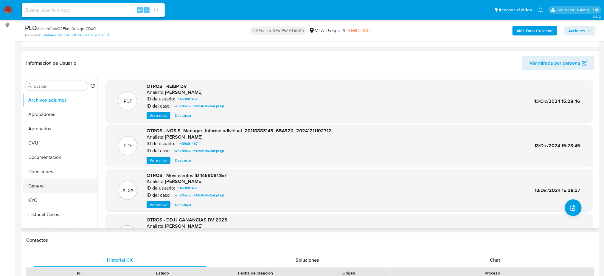
click at [49, 187] on button "General" at bounding box center [58, 186] width 70 height 14
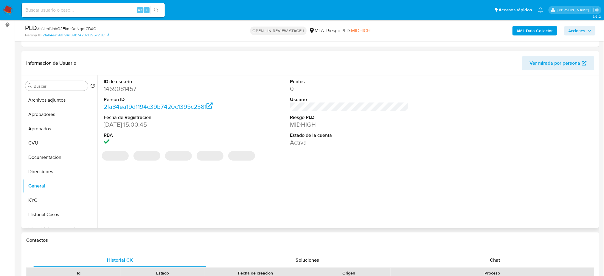
click at [119, 85] on dd "1469081457" at bounding box center [163, 89] width 118 height 8
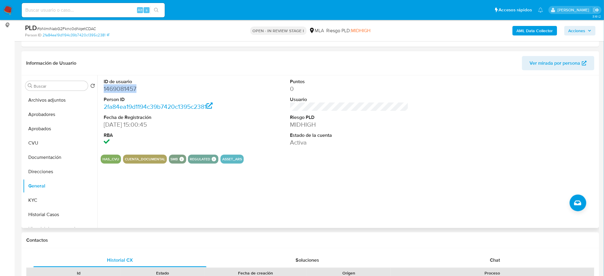
copy dd "1469081457"
